Goal: Information Seeking & Learning: Learn about a topic

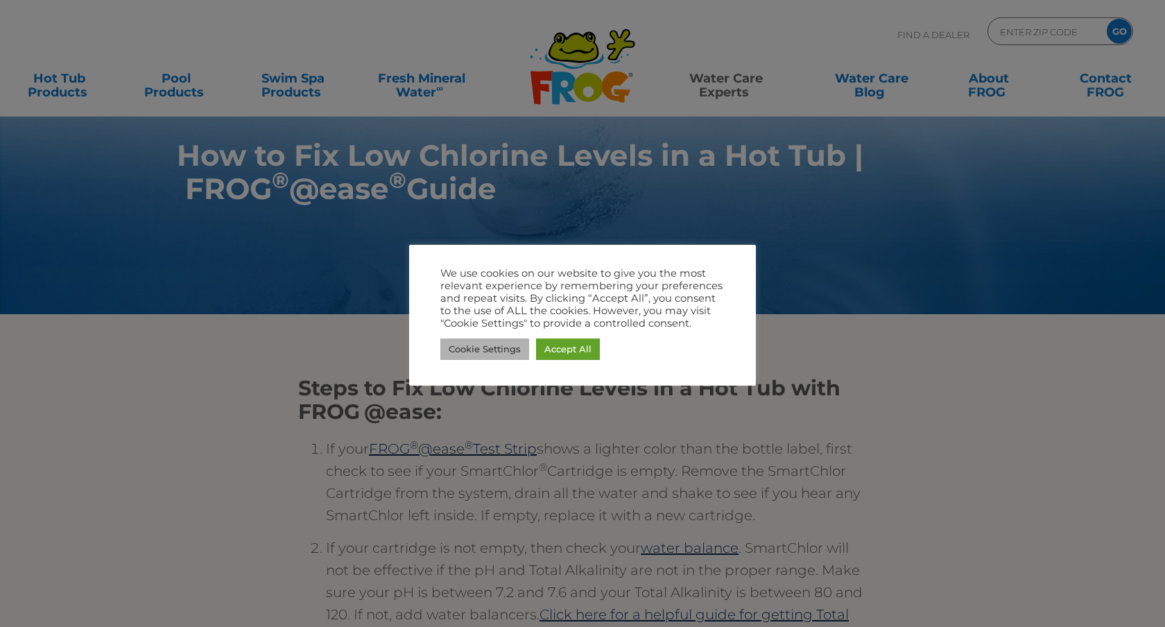
click at [503, 356] on link "Cookie Settings" at bounding box center [484, 348] width 89 height 21
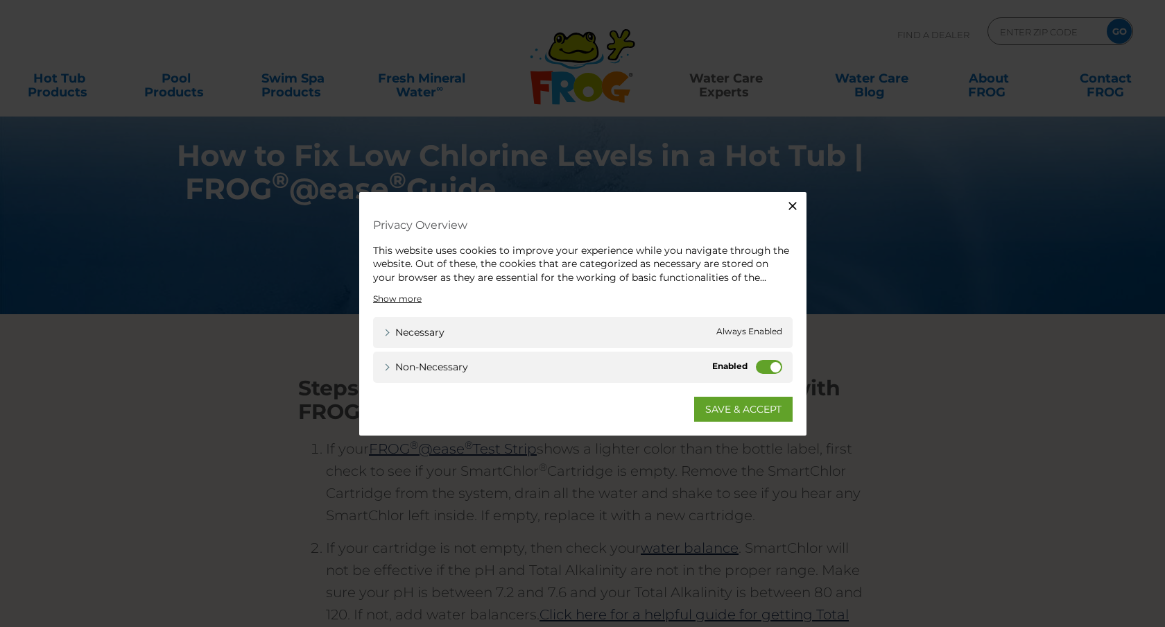
click at [762, 369] on label "Non-necessary" at bounding box center [769, 367] width 26 height 14
click at [0, 0] on input "Non-necessary" at bounding box center [0, 0] width 0 height 0
click at [790, 205] on icon "button" at bounding box center [792, 205] width 14 height 14
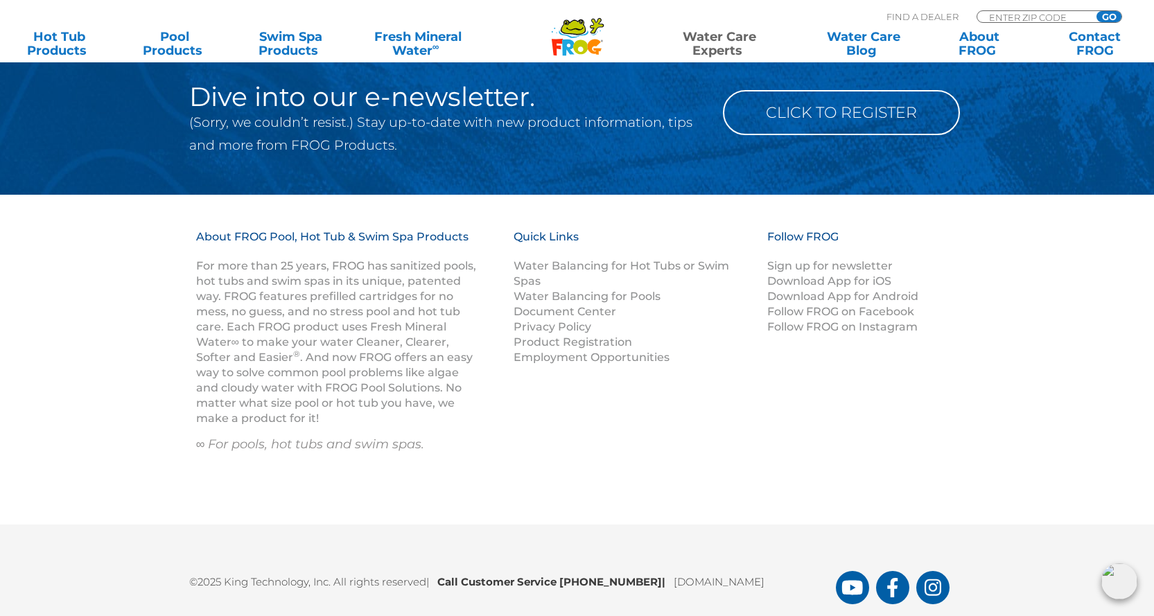
scroll to position [1888, 0]
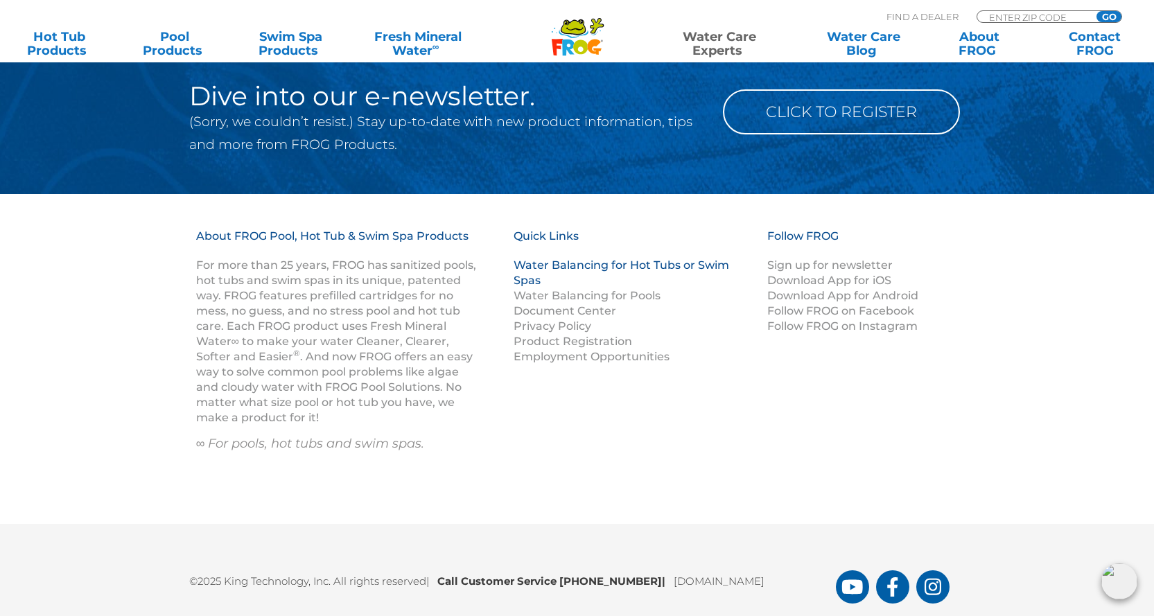
click at [564, 266] on link "Water Balancing for Hot Tubs or Swim Spas" at bounding box center [622, 273] width 216 height 28
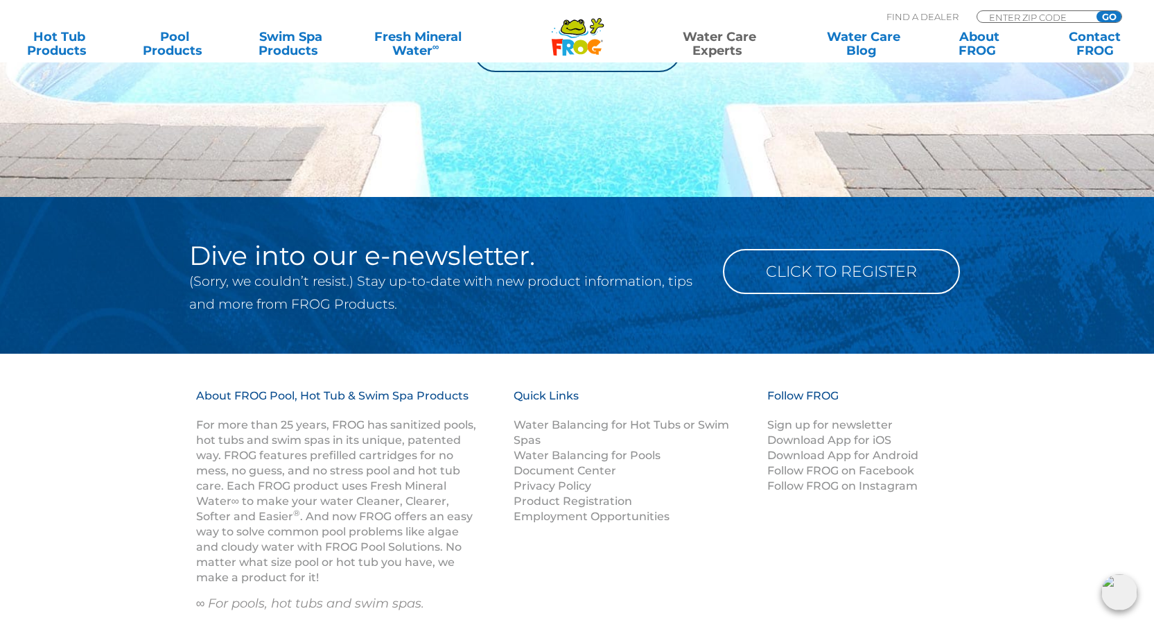
scroll to position [1977, 0]
